Goal: Information Seeking & Learning: Check status

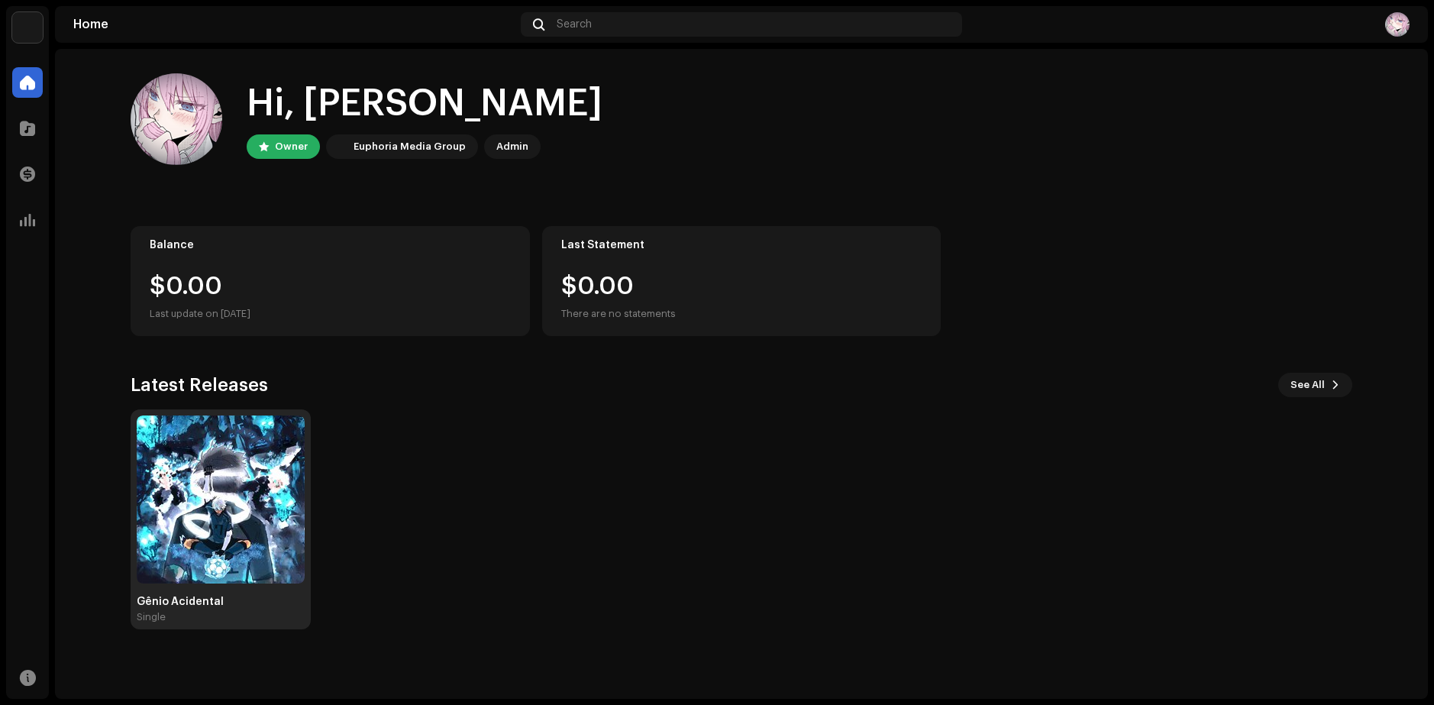
click at [150, 500] on img at bounding box center [221, 499] width 168 height 168
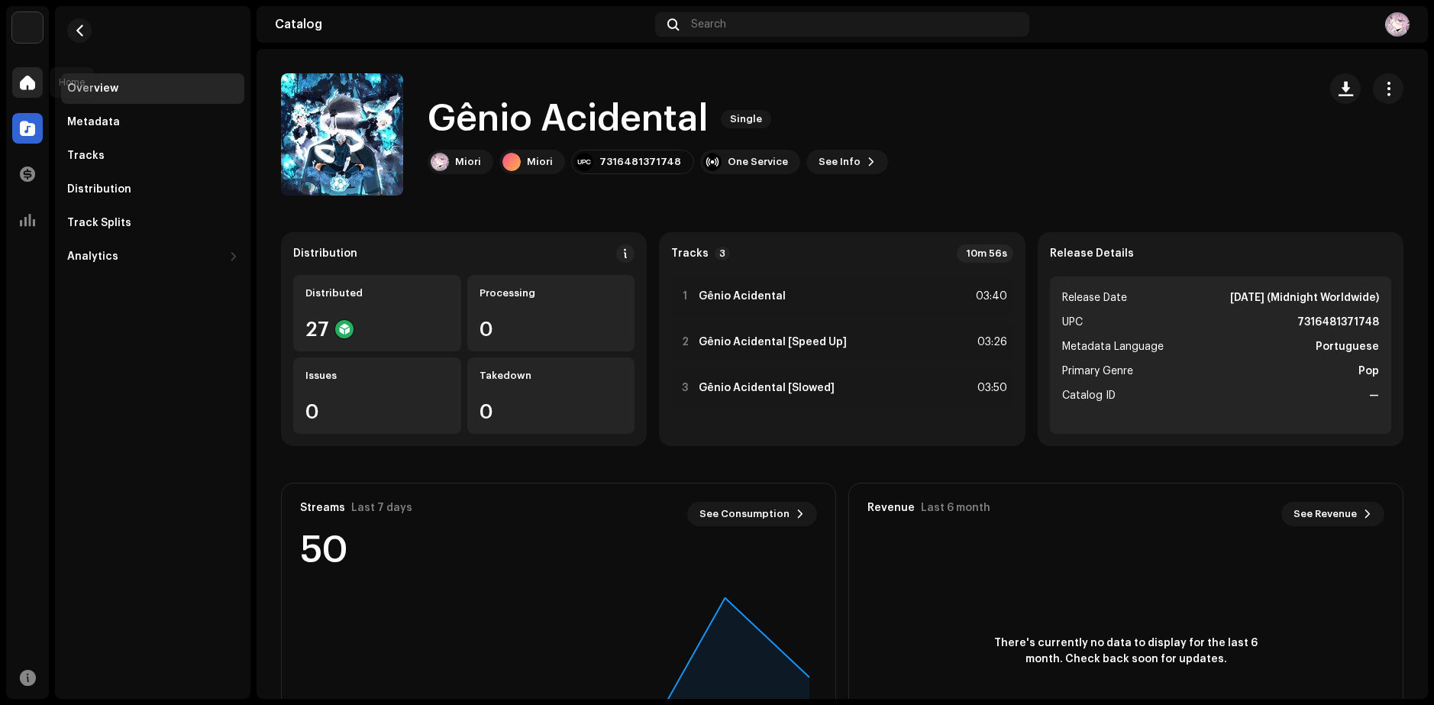
click at [38, 86] on div at bounding box center [27, 82] width 31 height 31
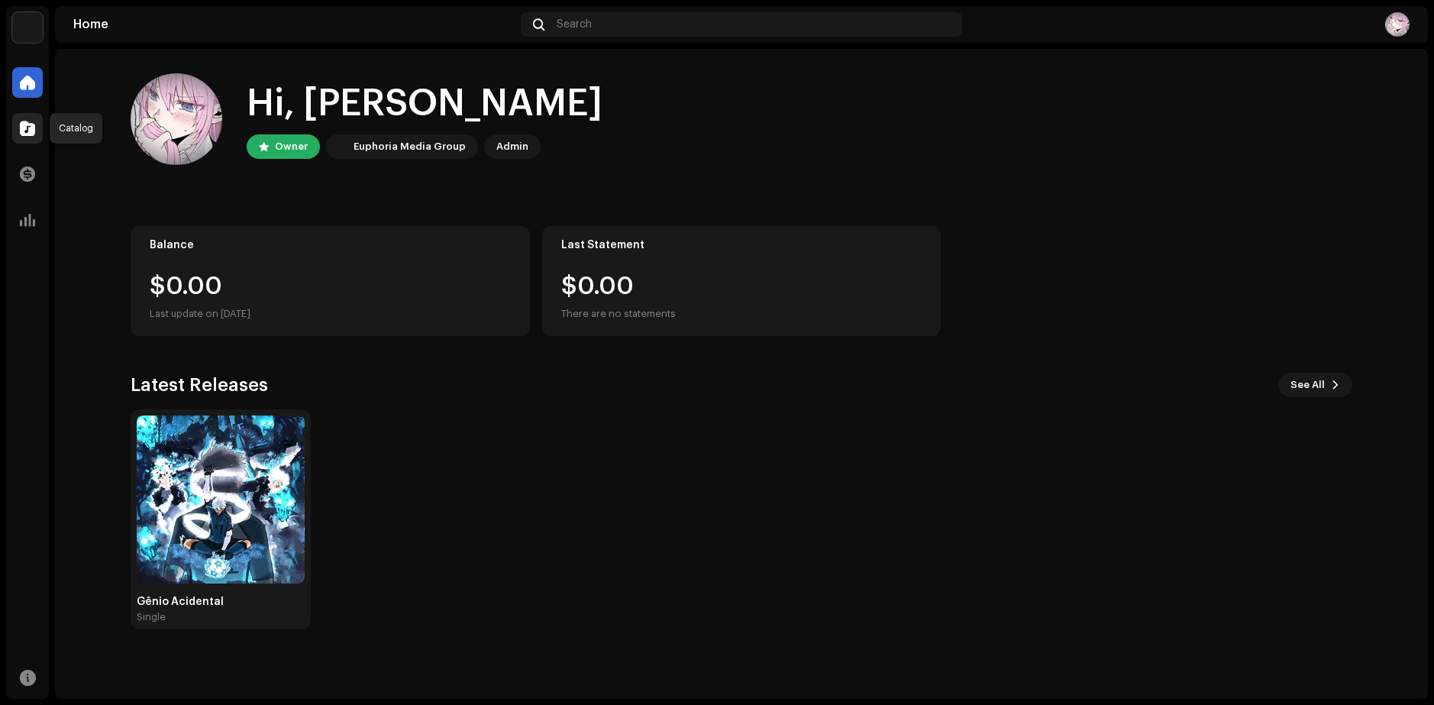
click at [33, 124] on span at bounding box center [27, 128] width 15 height 12
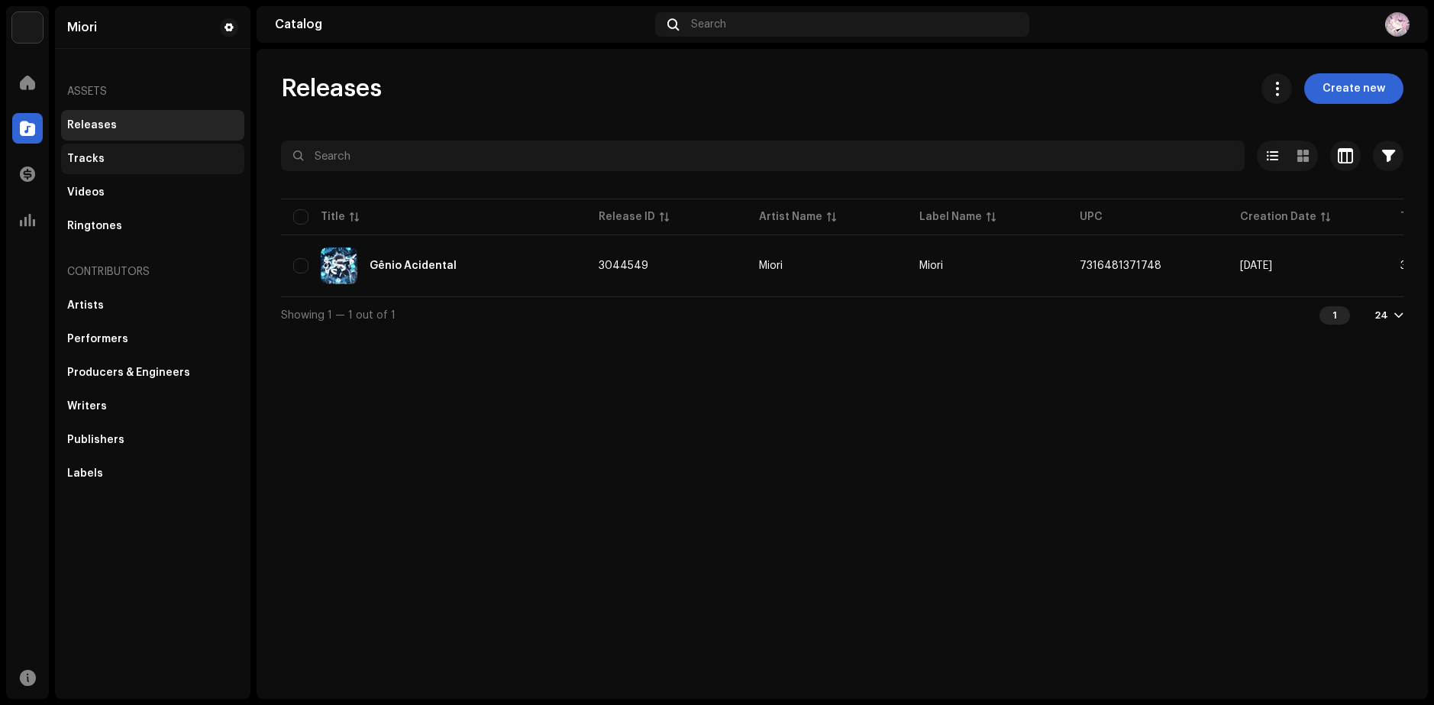
click at [126, 156] on div "Tracks" at bounding box center [152, 159] width 171 height 12
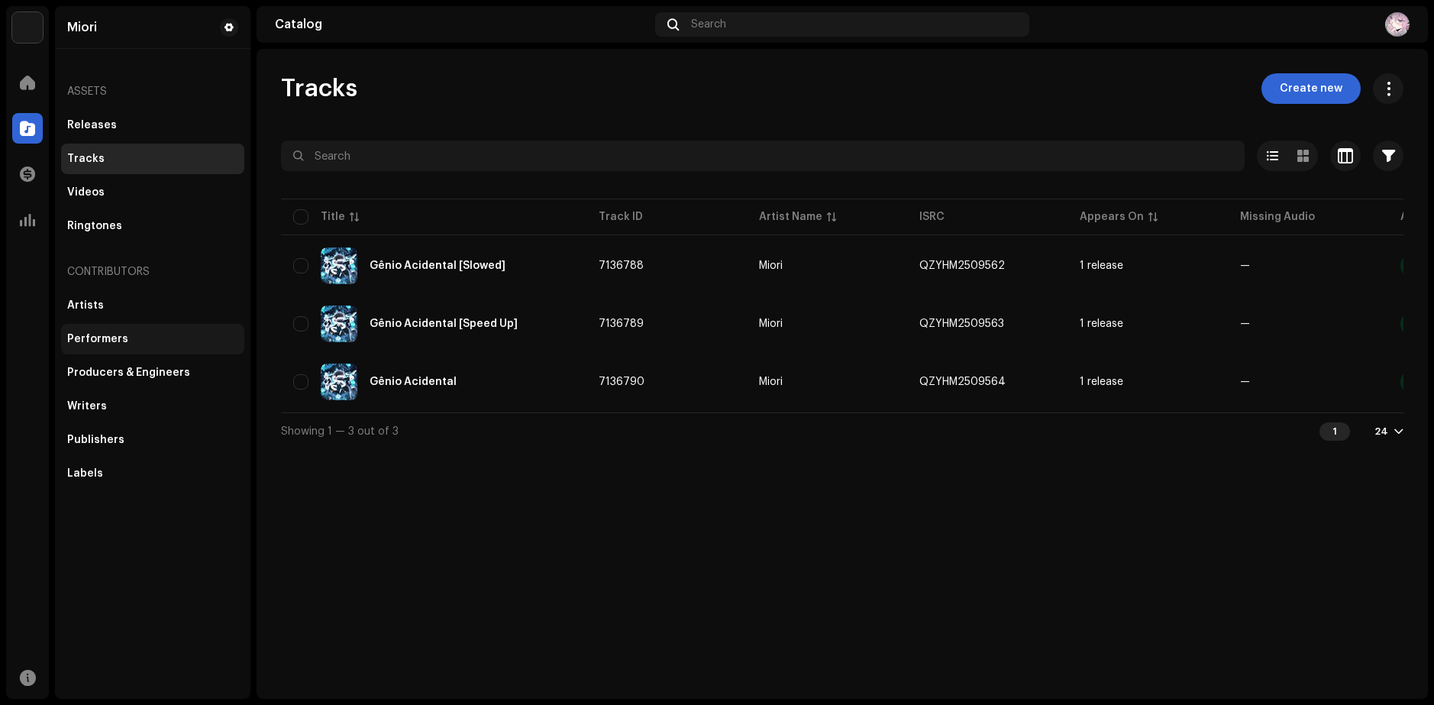
click at [103, 335] on div "Performers" at bounding box center [97, 339] width 61 height 12
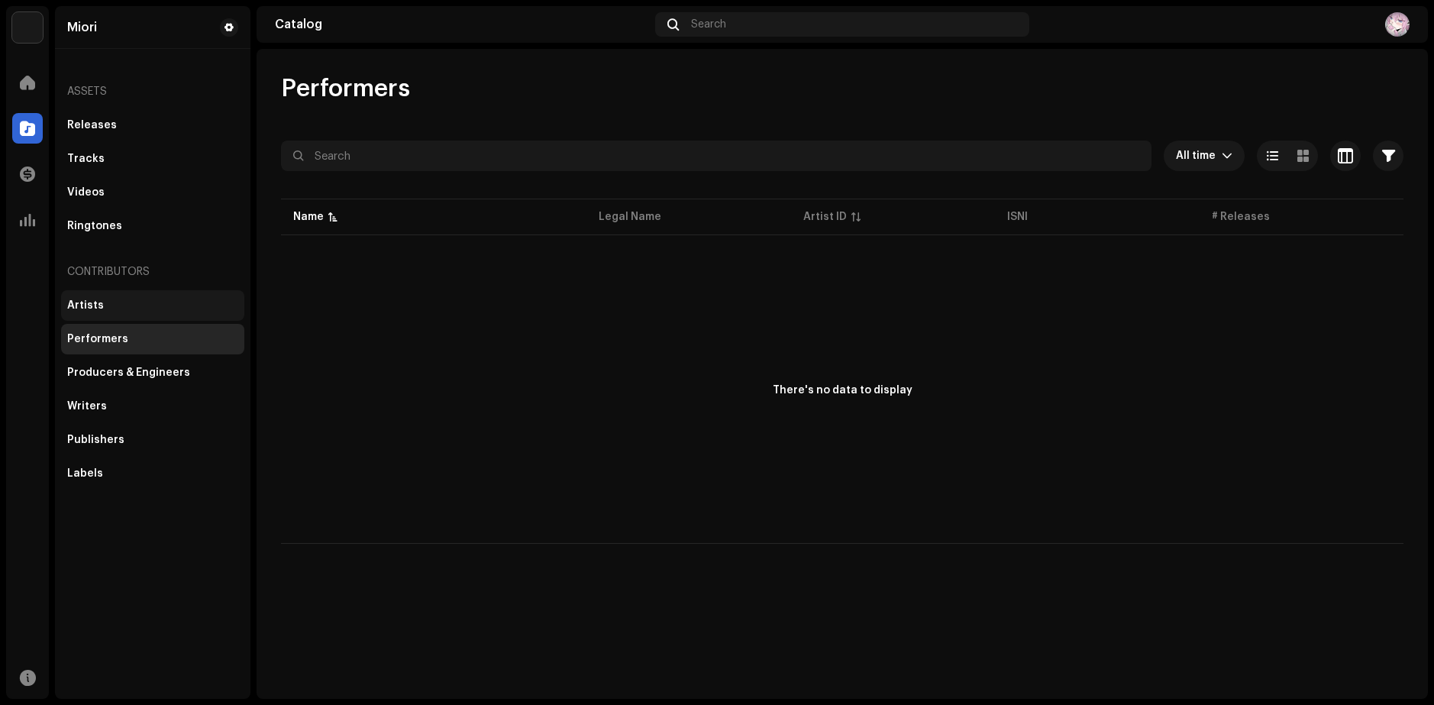
click at [105, 308] on div "Artists" at bounding box center [152, 305] width 171 height 12
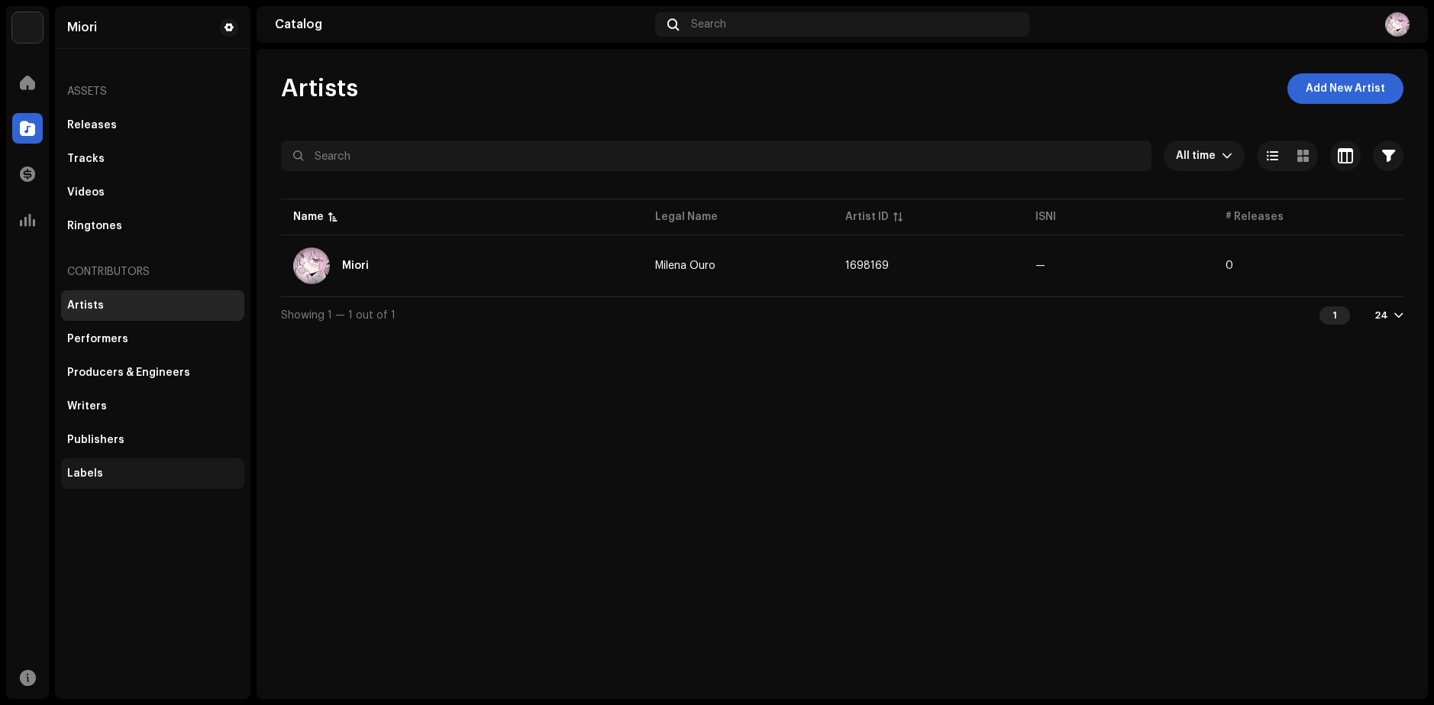
click at [103, 476] on div "Labels" at bounding box center [152, 473] width 171 height 12
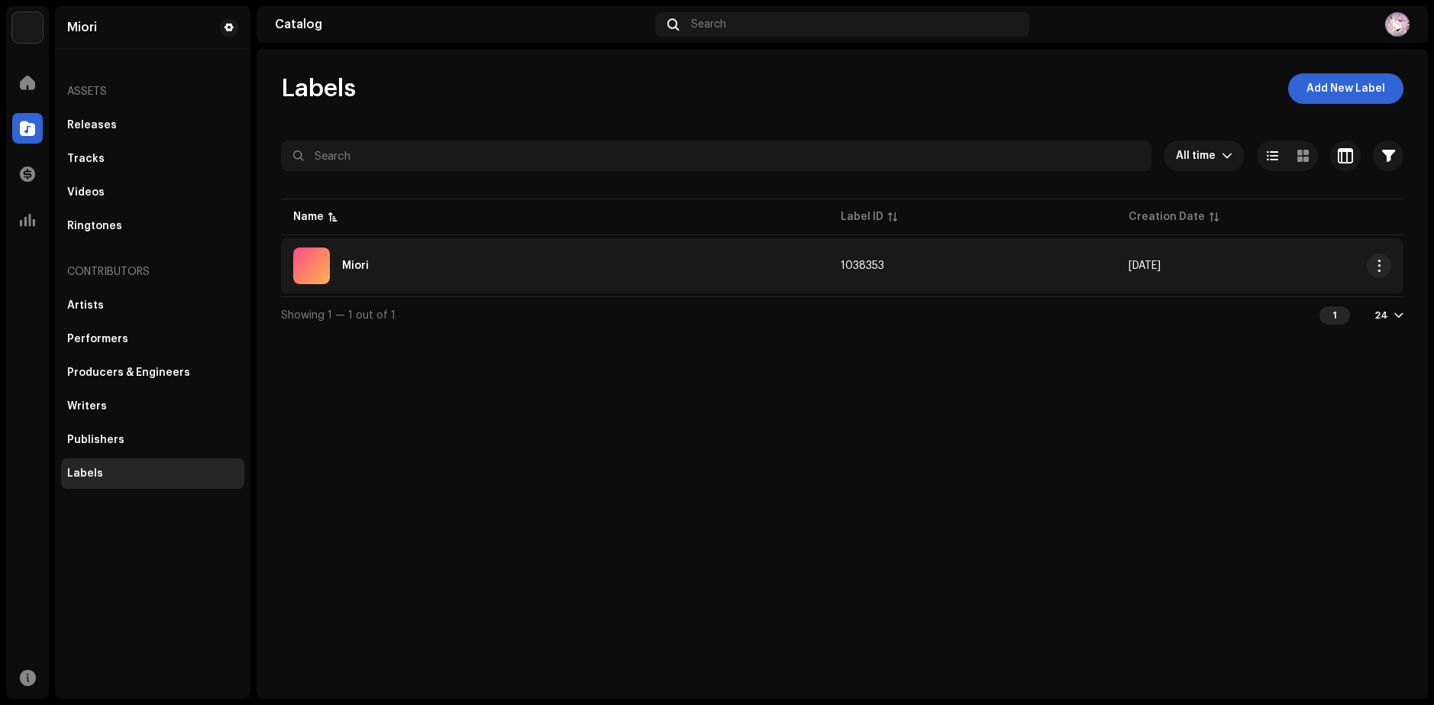
click at [337, 244] on td "Miori" at bounding box center [554, 265] width 547 height 55
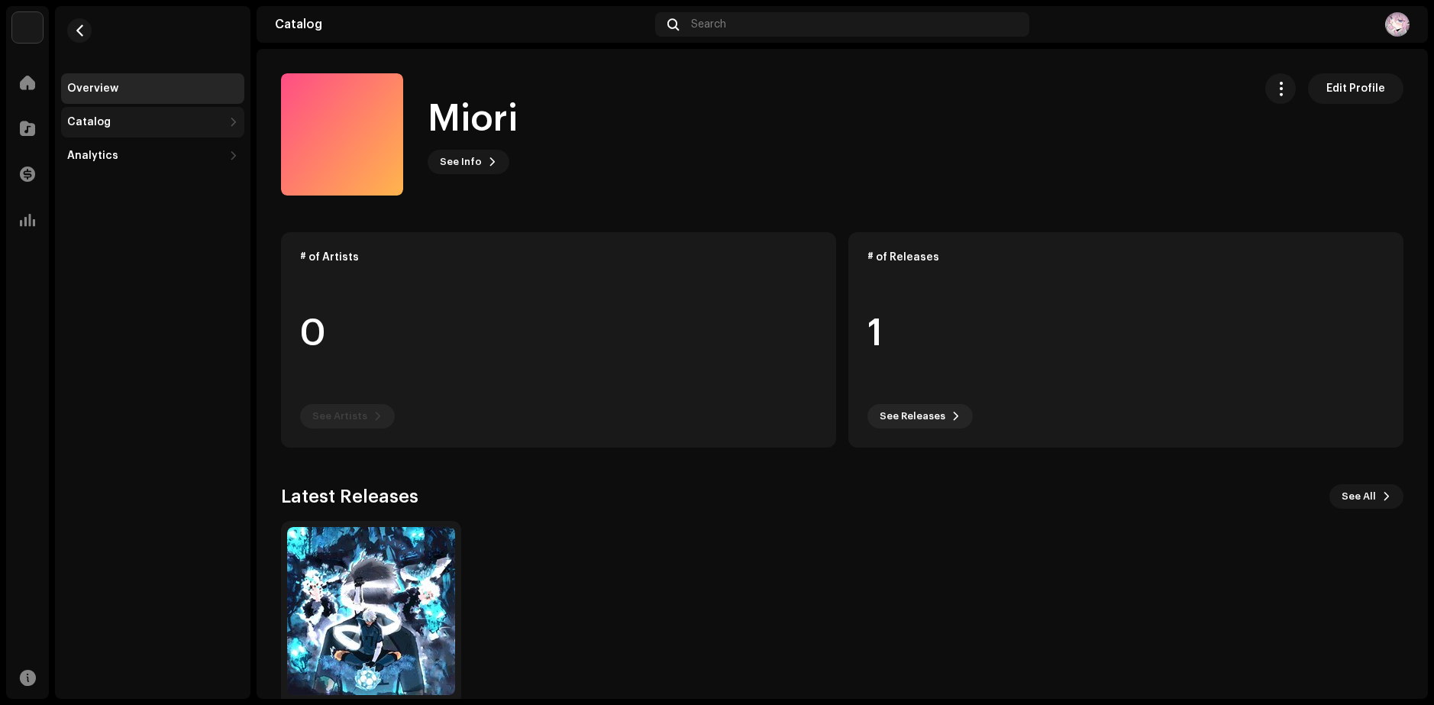
click at [102, 118] on div "Catalog" at bounding box center [89, 122] width 44 height 12
click at [139, 231] on div "Analytics" at bounding box center [152, 223] width 183 height 31
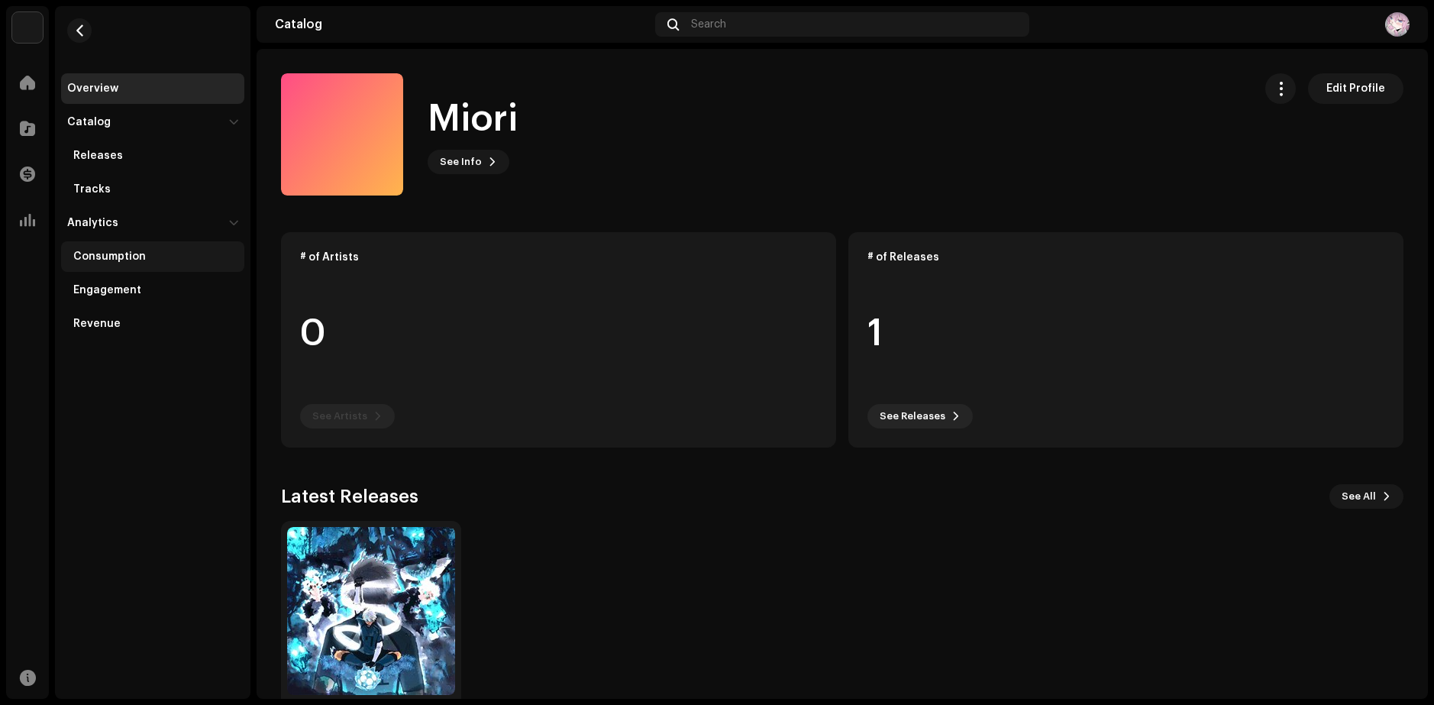
click at [144, 257] on div "Consumption" at bounding box center [155, 256] width 165 height 12
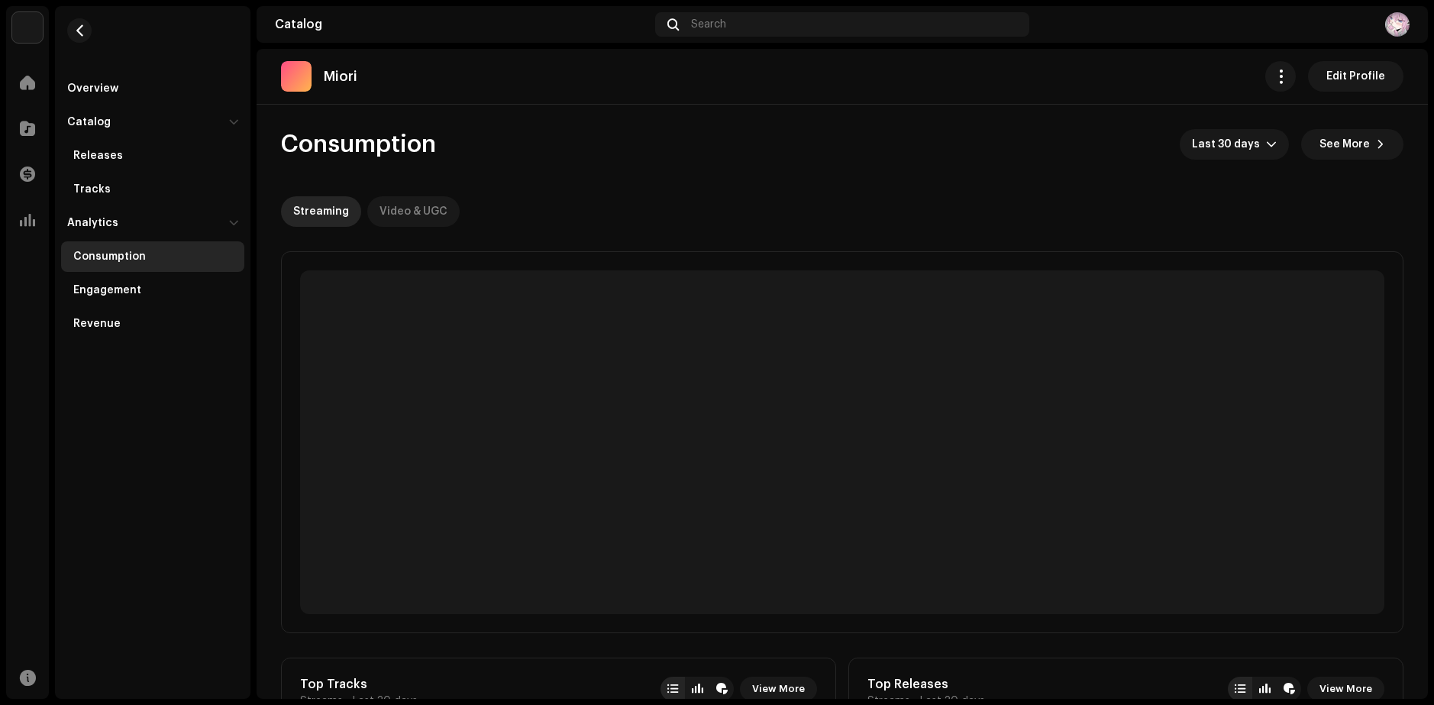
click at [425, 218] on div "Video & UGC" at bounding box center [413, 211] width 68 height 31
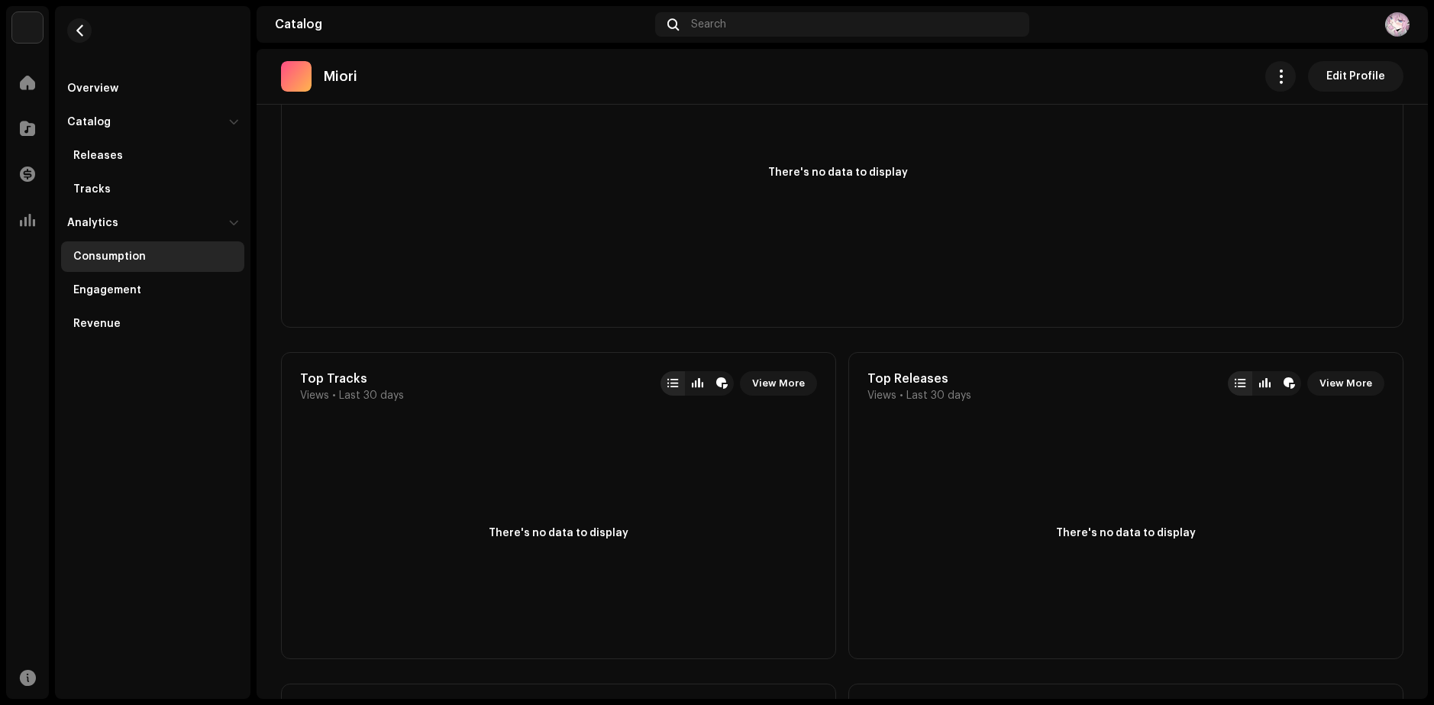
scroll to position [76, 0]
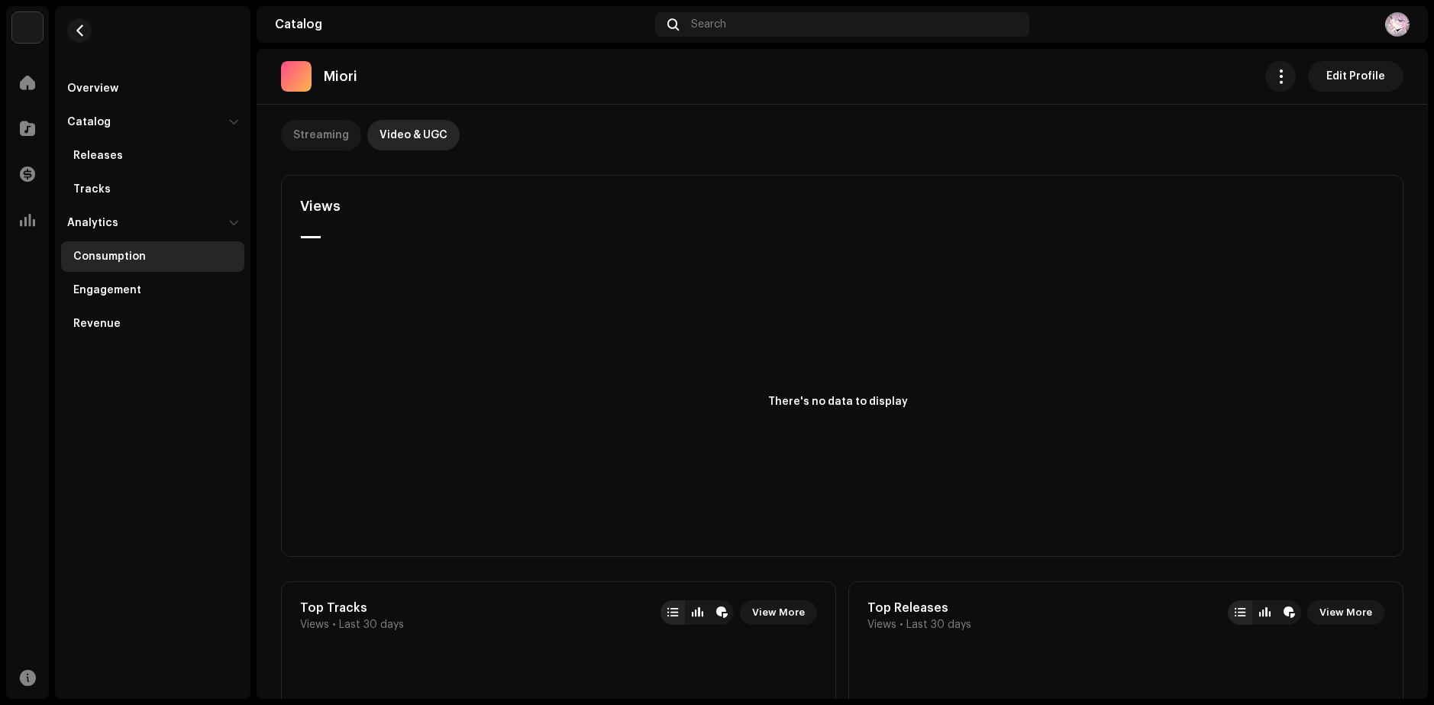
click at [335, 122] on div "Streaming" at bounding box center [321, 135] width 56 height 31
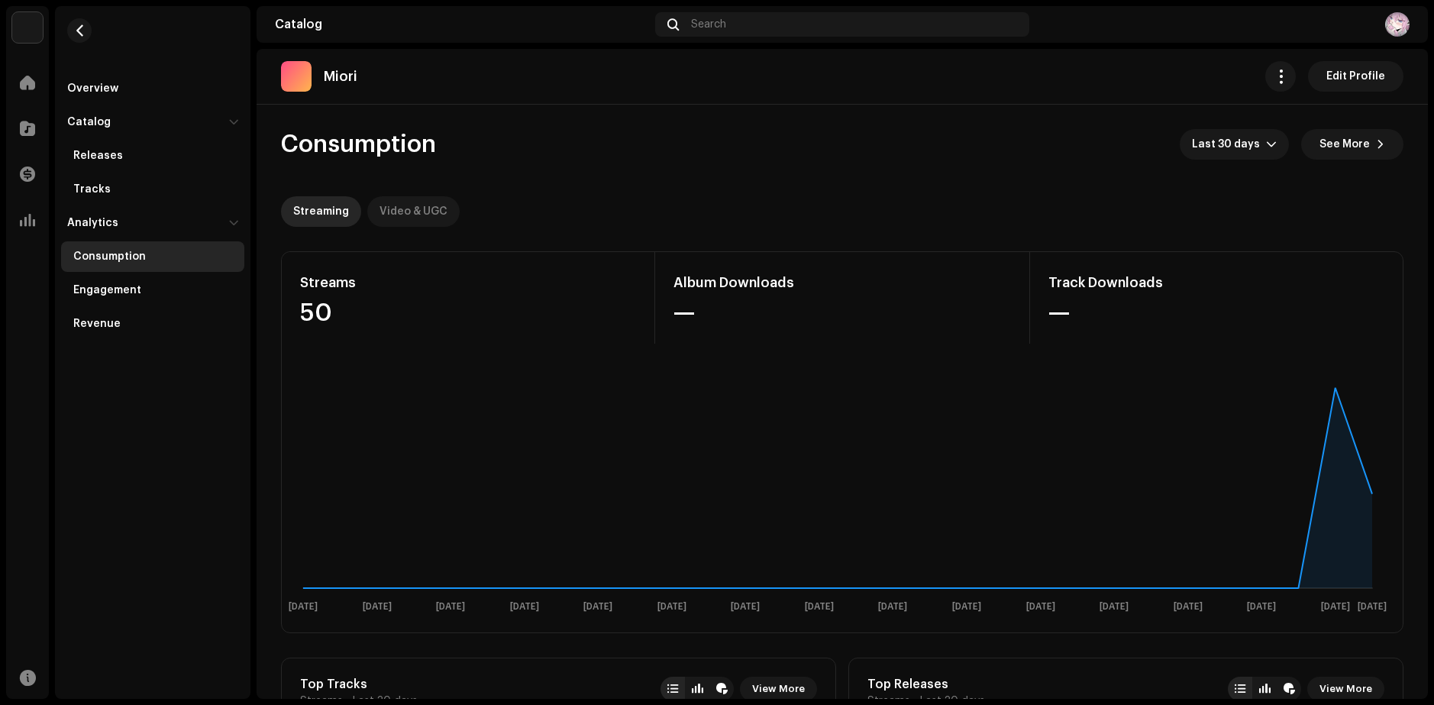
click at [391, 212] on div "Video & UGC" at bounding box center [413, 211] width 68 height 31
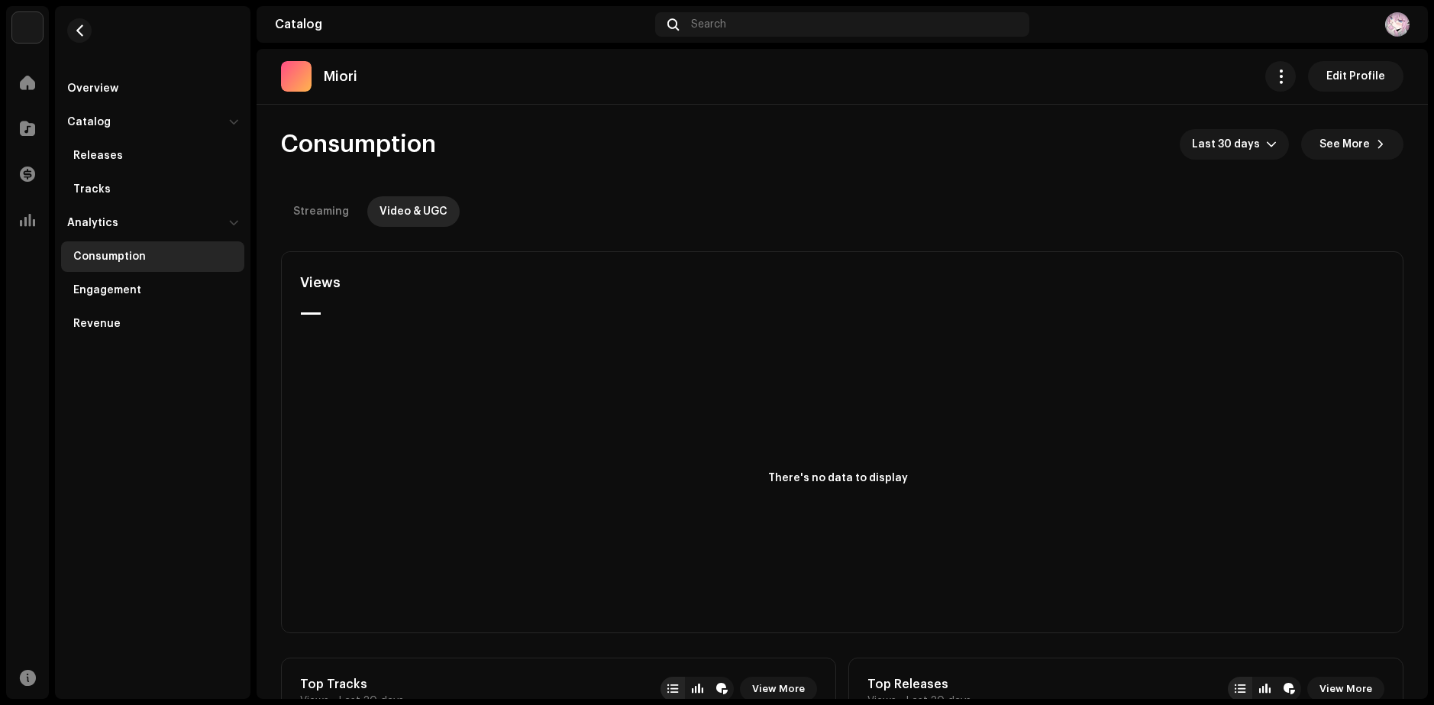
click at [869, 492] on rect at bounding box center [837, 496] width 1099 height 244
click at [1284, 82] on button "button" at bounding box center [1280, 76] width 31 height 31
click at [1188, 107] on re-o-consumption-dashboard-header "Consumption Last 30 days See More Streaming Video & UGC" at bounding box center [842, 172] width 1122 height 134
click at [1347, 142] on span "See More" at bounding box center [1344, 144] width 50 height 31
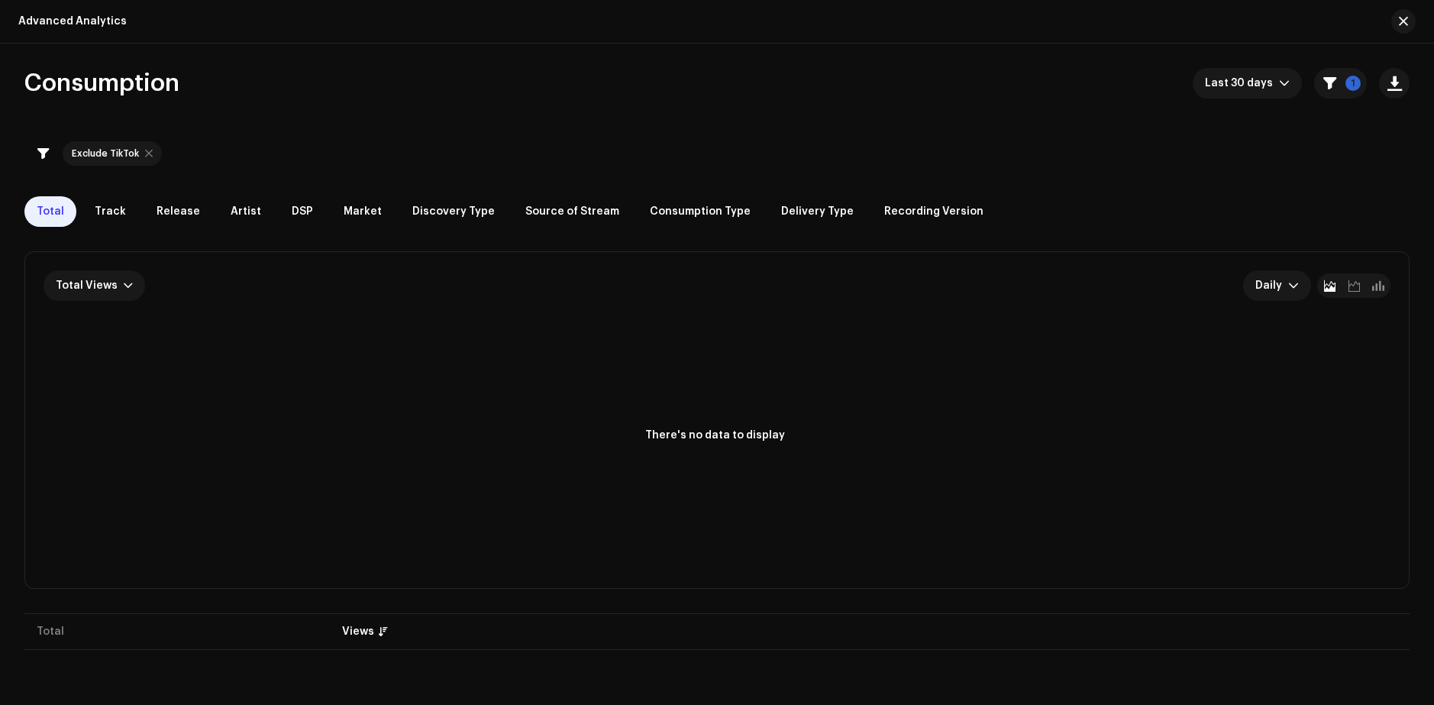
click at [145, 155] on div at bounding box center [149, 153] width 8 height 12
checkbox input "false"
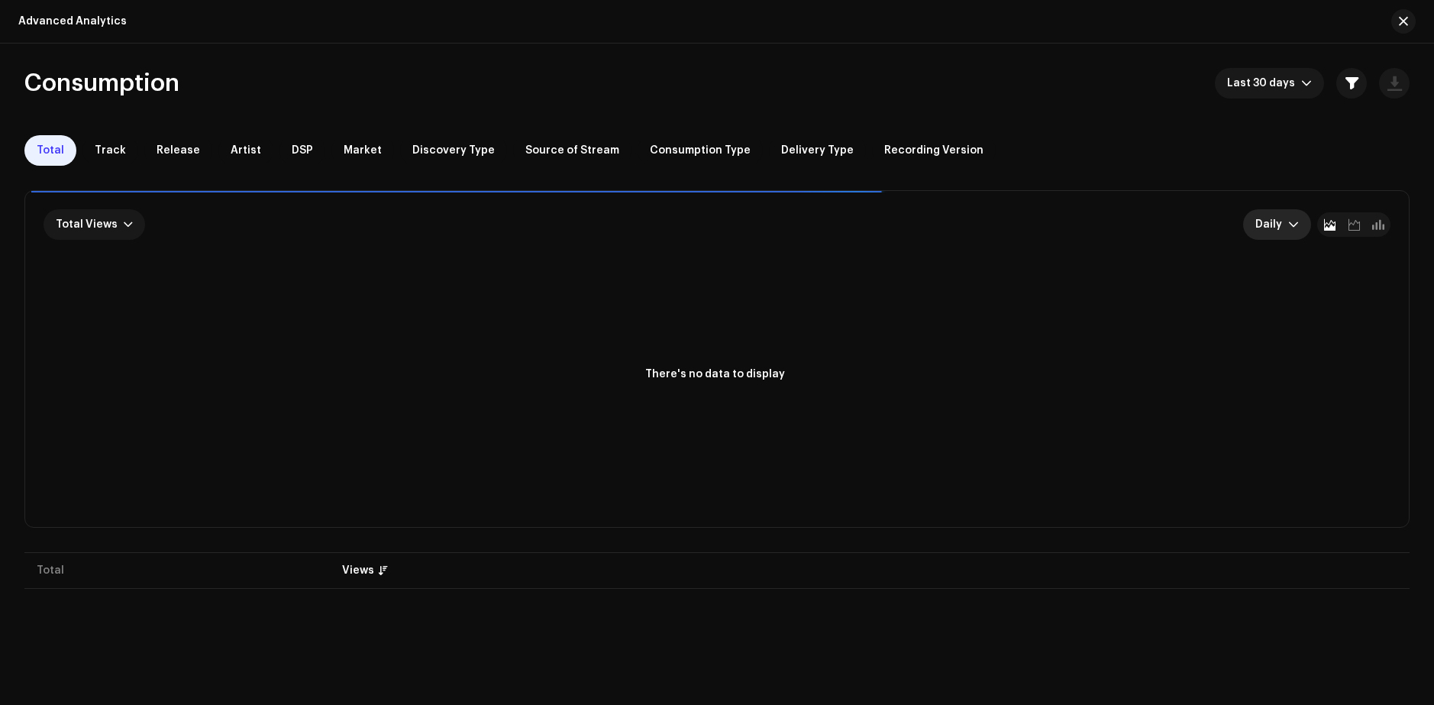
click at [1288, 222] on icon "dropdown trigger" at bounding box center [1293, 224] width 11 height 11
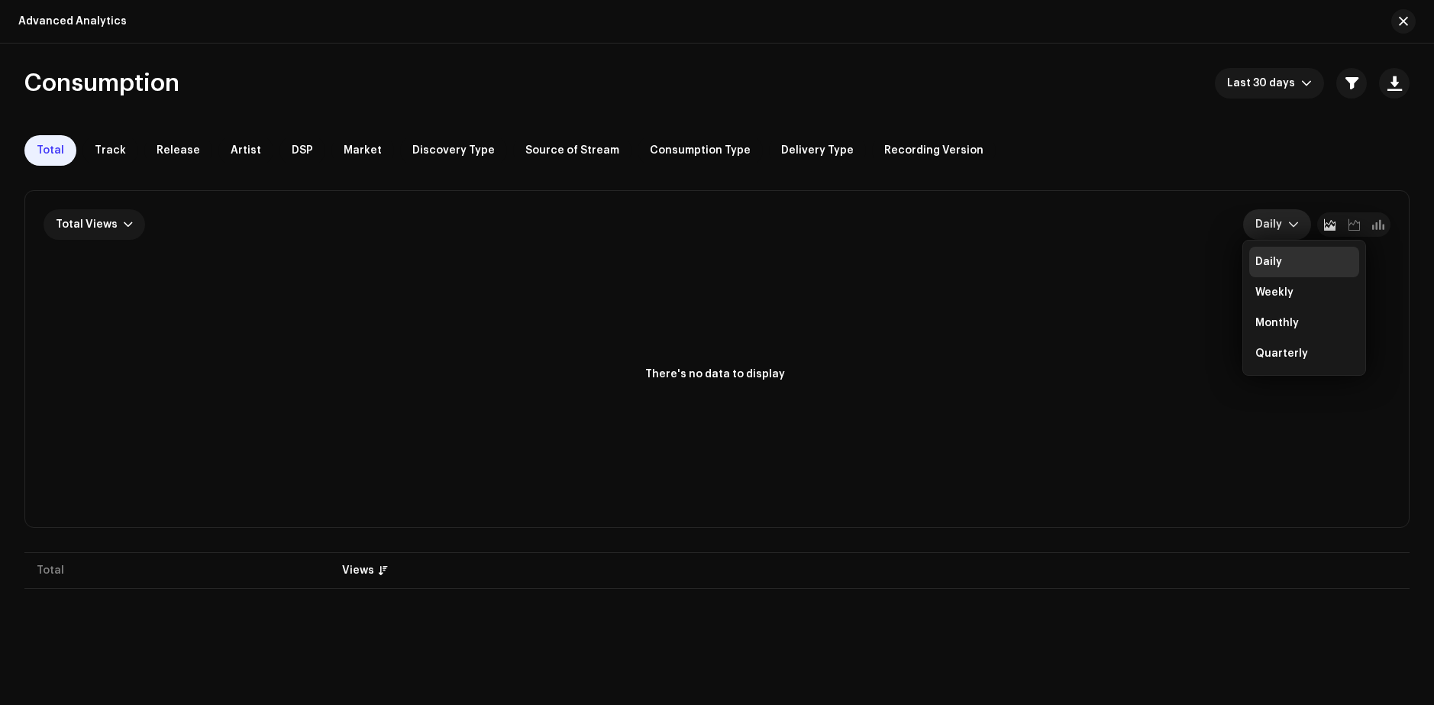
click at [1196, 147] on div "Total Track Release Artist DSP Market Discovery Type Source of Stream Consumpti…" at bounding box center [716, 150] width 1385 height 31
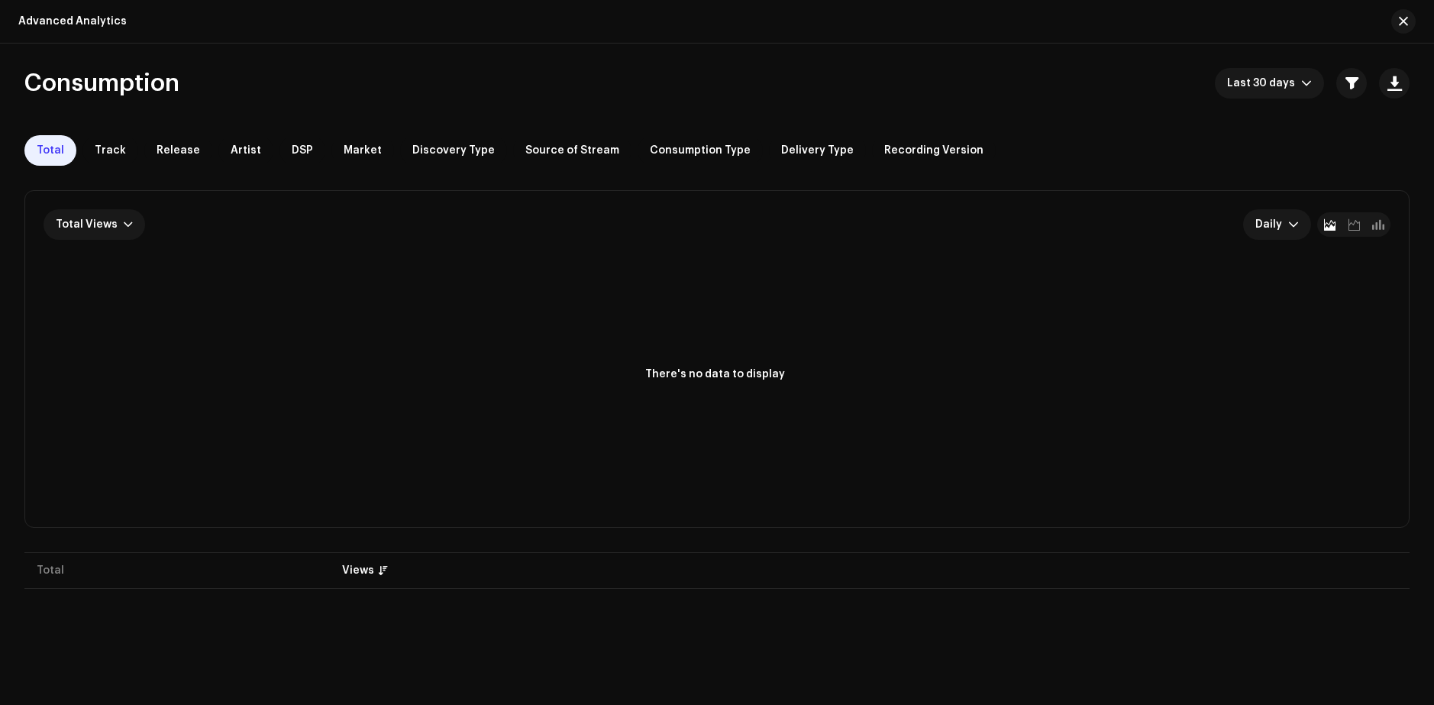
click at [1394, 24] on button "button" at bounding box center [1403, 21] width 24 height 24
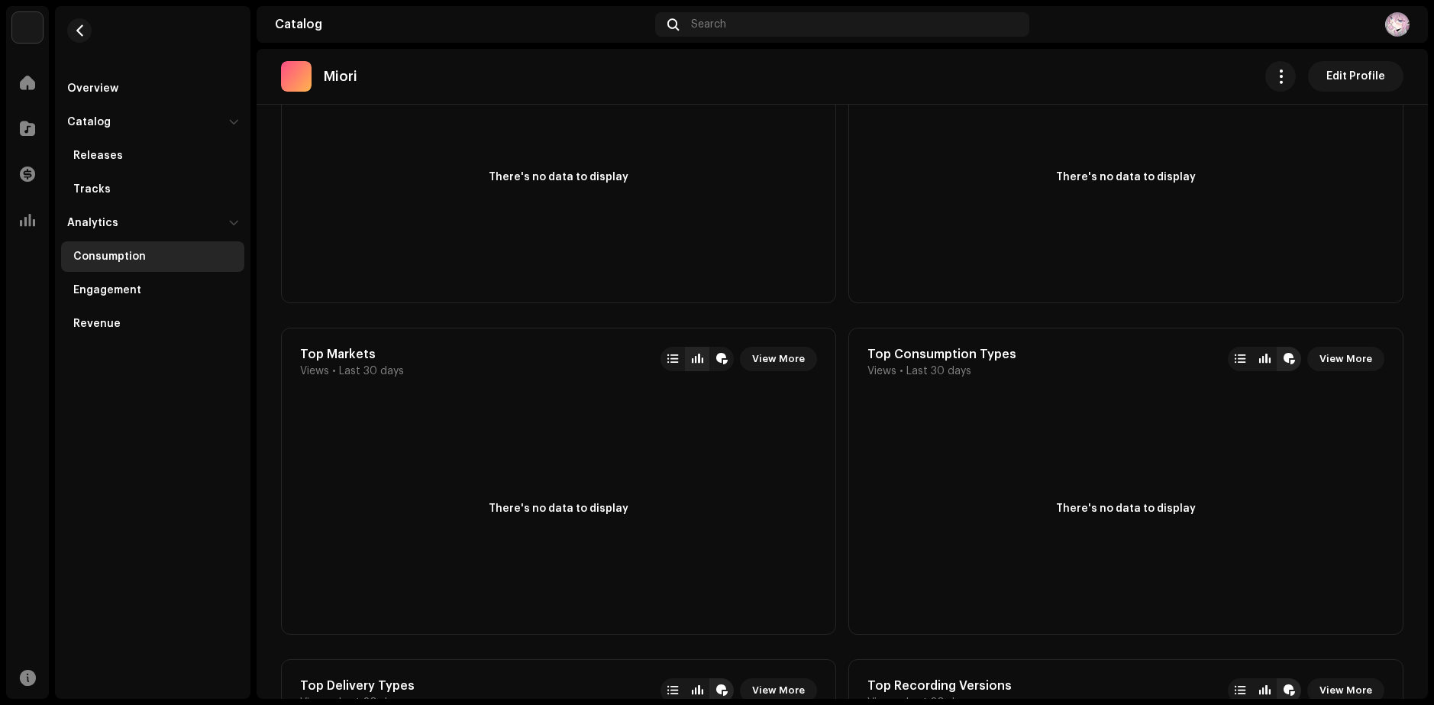
scroll to position [1284, 0]
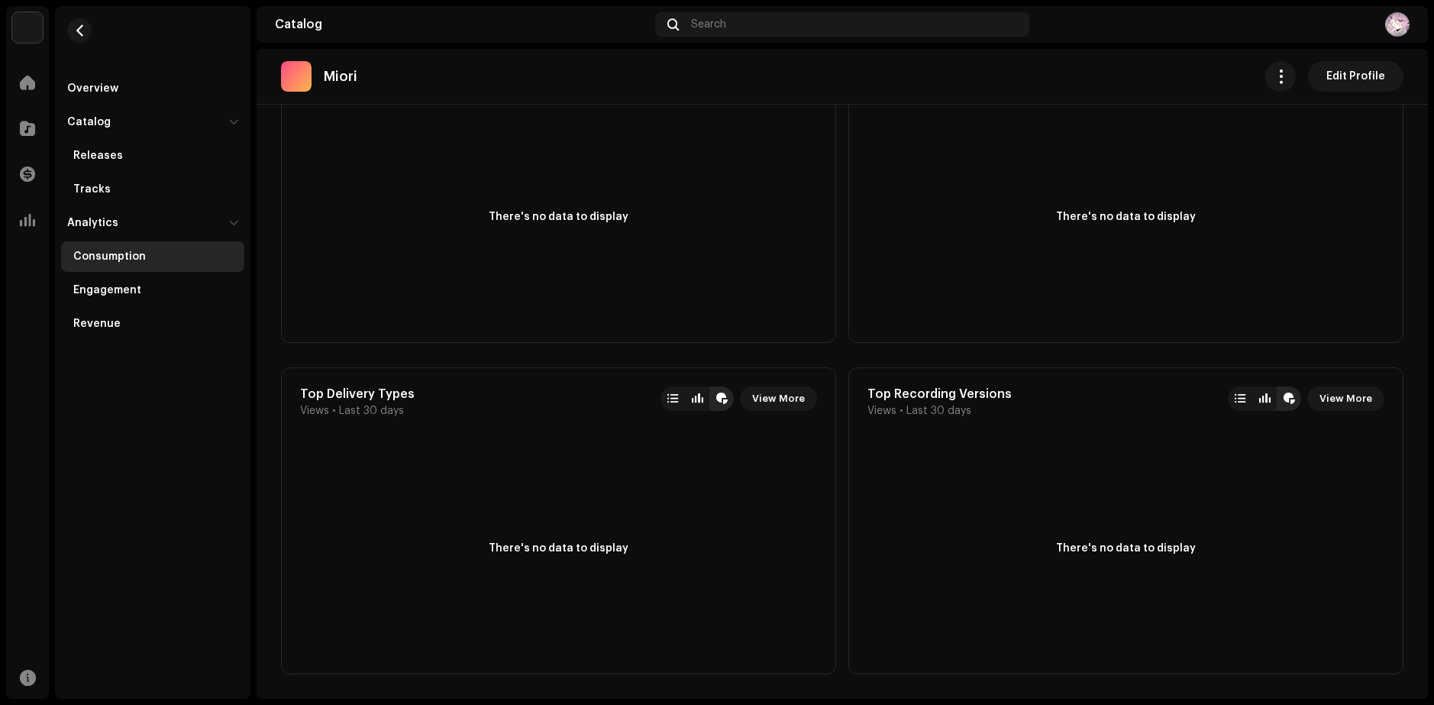
click at [27, 22] on img at bounding box center [27, 27] width 31 height 31
click at [105, 35] on div "Miori Workspace" at bounding box center [117, 34] width 98 height 31
click at [43, 66] on div "Home" at bounding box center [27, 82] width 43 height 43
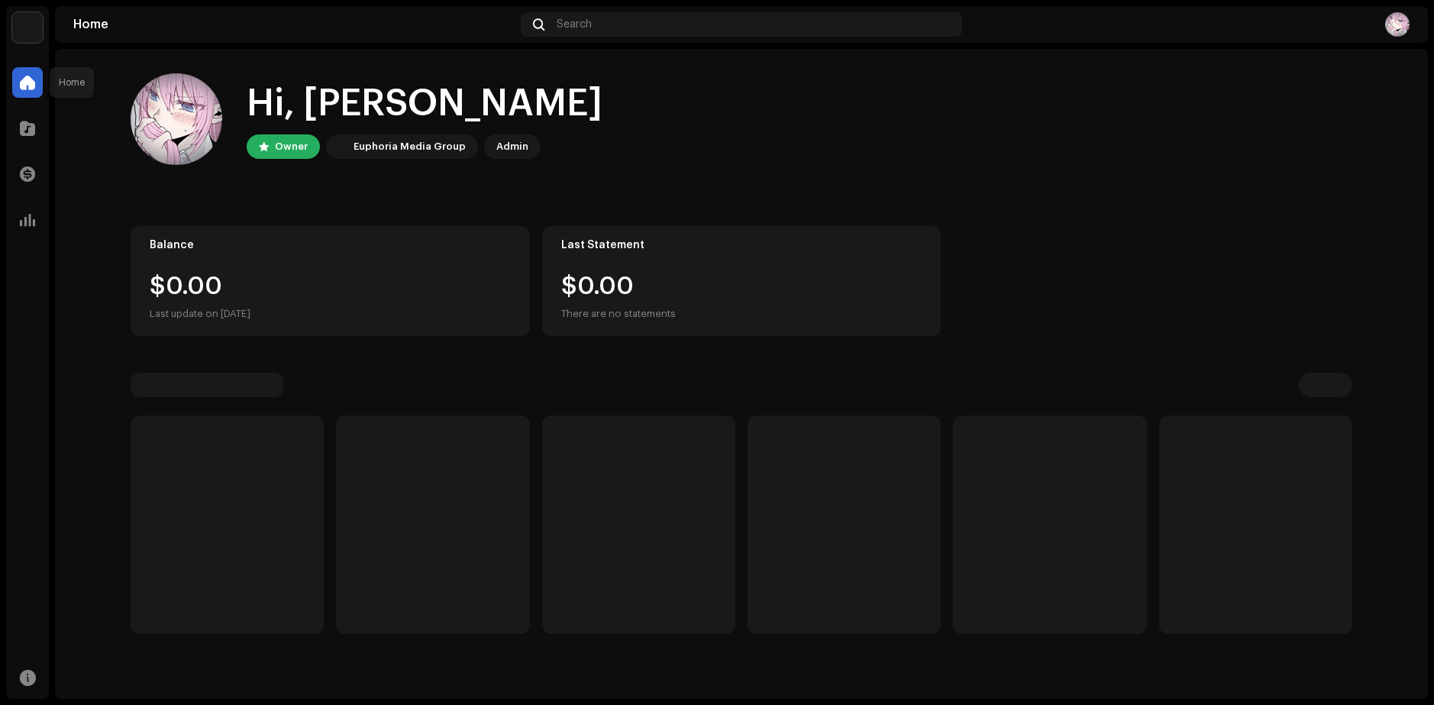
click at [34, 84] on span at bounding box center [27, 82] width 15 height 12
